Goal: Navigation & Orientation: Find specific page/section

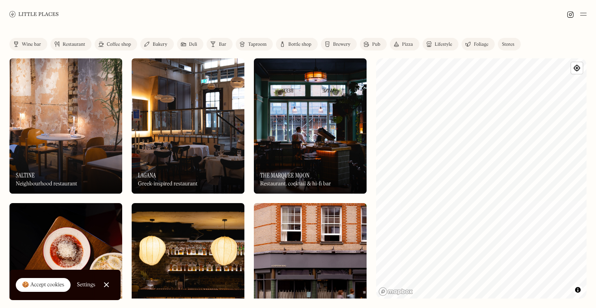
click at [35, 11] on img at bounding box center [33, 14] width 49 height 6
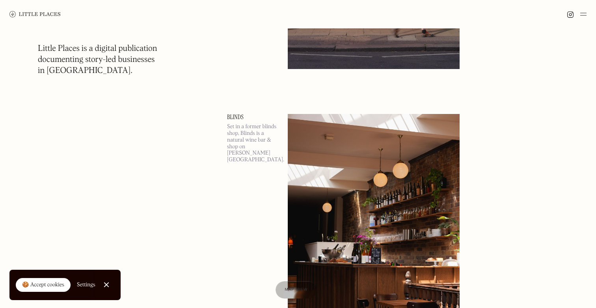
scroll to position [9674, 0]
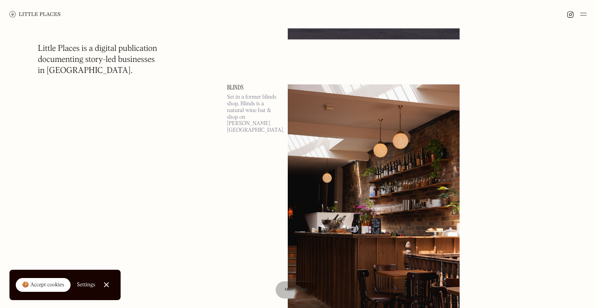
click at [397, 163] on img at bounding box center [374, 208] width 172 height 248
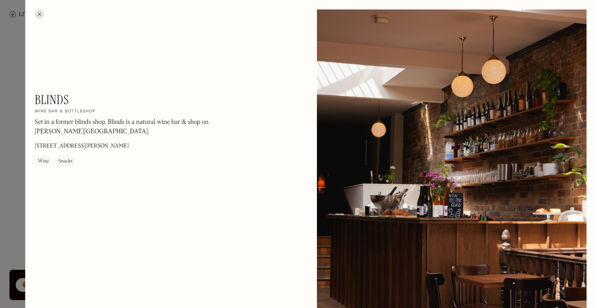
click at [40, 13] on div at bounding box center [39, 13] width 9 height 9
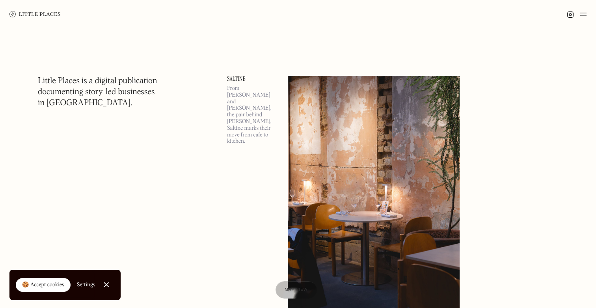
click at [54, 13] on img at bounding box center [34, 14] width 51 height 6
click at [582, 15] on img at bounding box center [583, 13] width 6 height 9
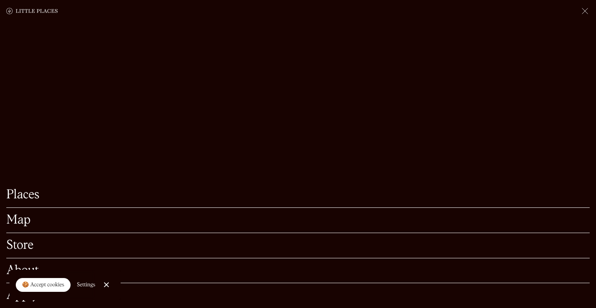
click at [24, 190] on link "Places" at bounding box center [297, 195] width 583 height 12
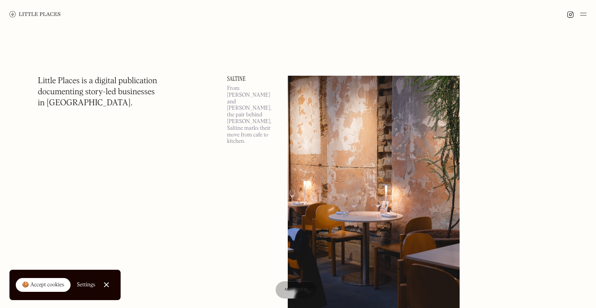
click at [582, 14] on img at bounding box center [583, 13] width 6 height 9
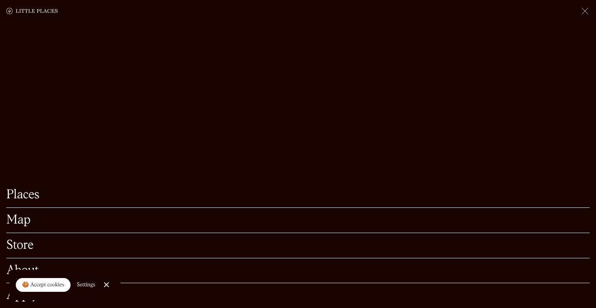
click at [18, 216] on link "Map" at bounding box center [297, 220] width 583 height 12
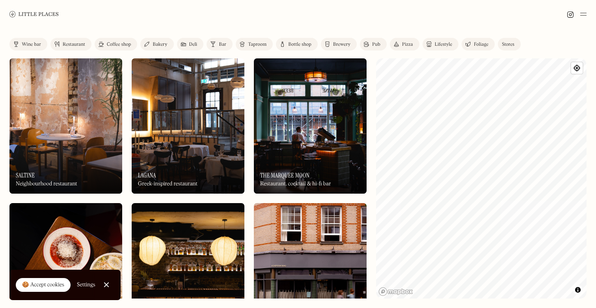
click at [580, 13] on img at bounding box center [583, 13] width 6 height 9
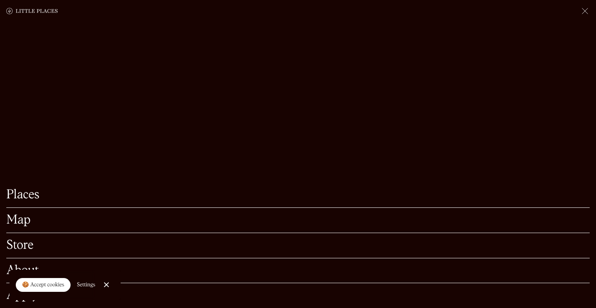
click at [28, 243] on link "Store" at bounding box center [297, 245] width 583 height 12
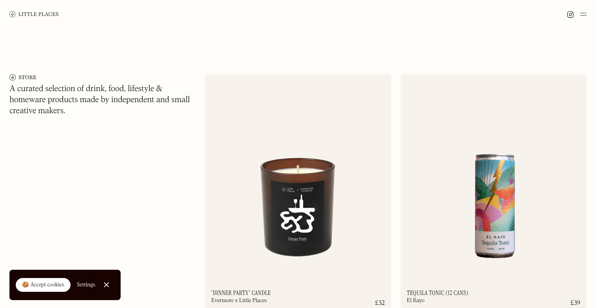
click at [34, 15] on img at bounding box center [33, 14] width 49 height 6
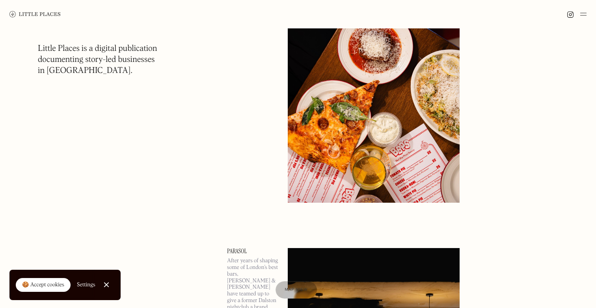
scroll to position [1005, 0]
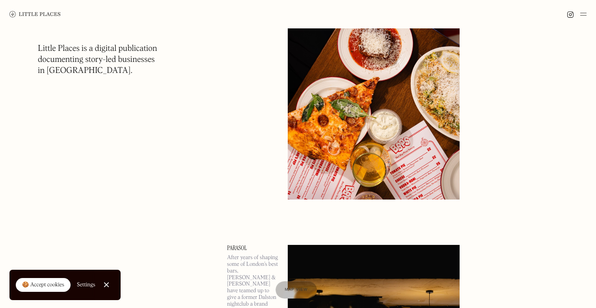
click at [408, 113] on img at bounding box center [374, 75] width 172 height 248
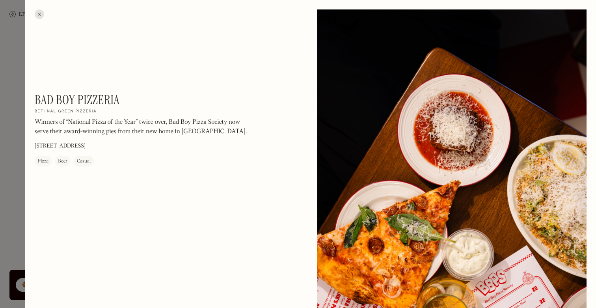
click at [40, 14] on div at bounding box center [39, 13] width 9 height 9
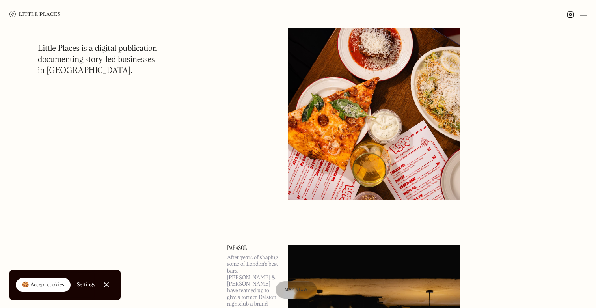
click at [349, 122] on img at bounding box center [374, 75] width 172 height 248
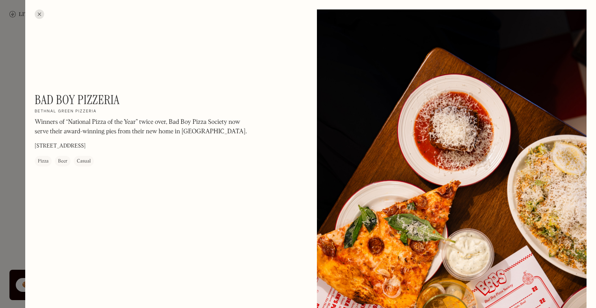
click at [41, 14] on div at bounding box center [39, 13] width 9 height 9
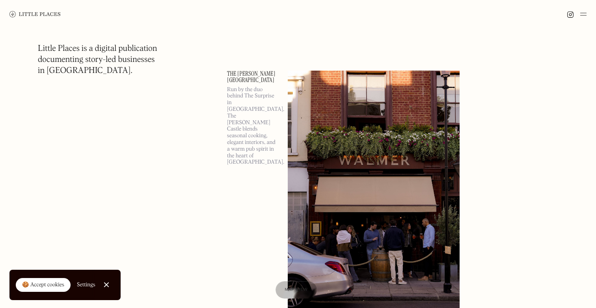
scroll to position [2063, 0]
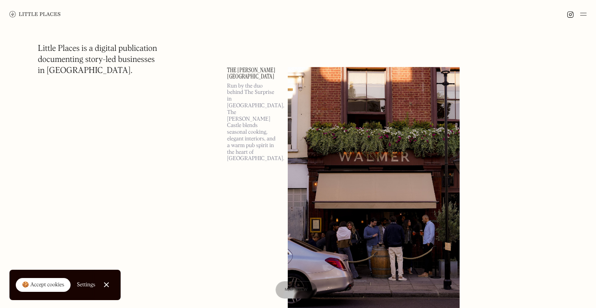
click at [316, 121] on img at bounding box center [374, 191] width 172 height 248
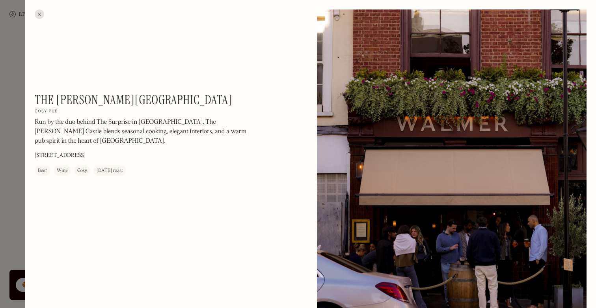
click at [41, 13] on div at bounding box center [39, 13] width 9 height 9
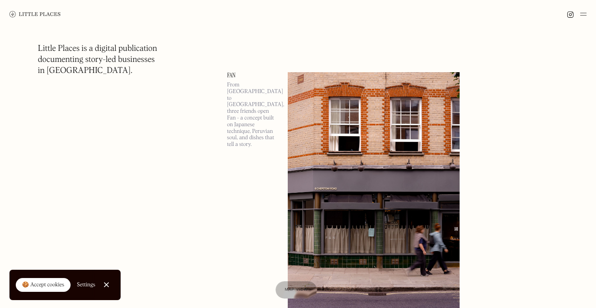
scroll to position [1330, 0]
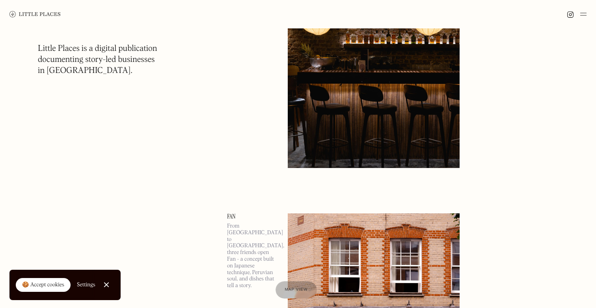
click at [53, 13] on img at bounding box center [34, 14] width 51 height 6
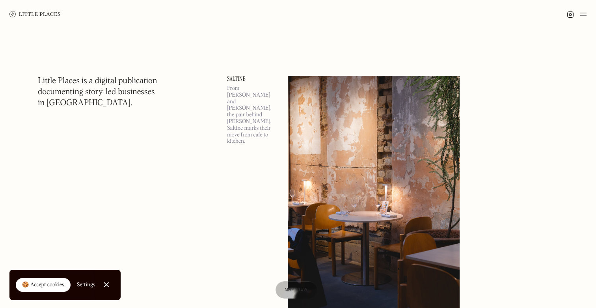
click at [584, 15] on img at bounding box center [583, 13] width 6 height 9
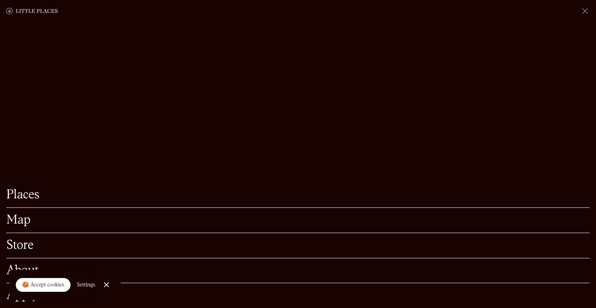
scroll to position [97, 0]
click at [105, 286] on link "Close Cookie Popup" at bounding box center [106, 285] width 16 height 16
click at [24, 269] on link "About" at bounding box center [297, 270] width 583 height 12
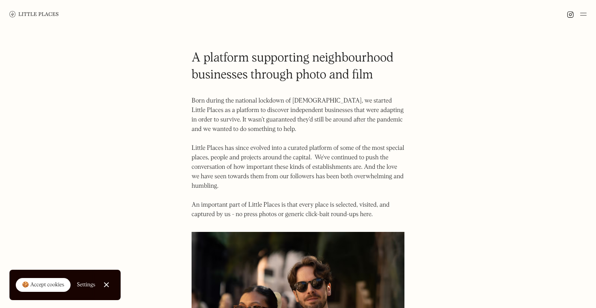
click at [584, 11] on img at bounding box center [583, 13] width 6 height 9
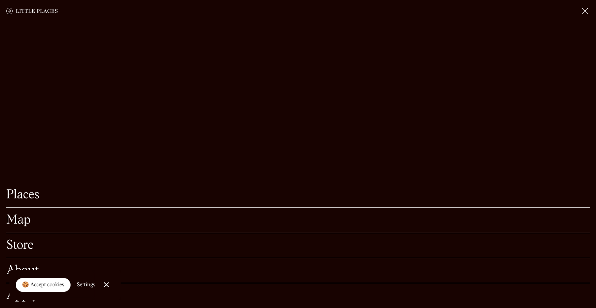
scroll to position [176, 0]
click at [105, 284] on div at bounding box center [106, 284] width 5 height 5
click at [27, 292] on link "Apply" at bounding box center [297, 295] width 583 height 12
